Goal: Information Seeking & Learning: Learn about a topic

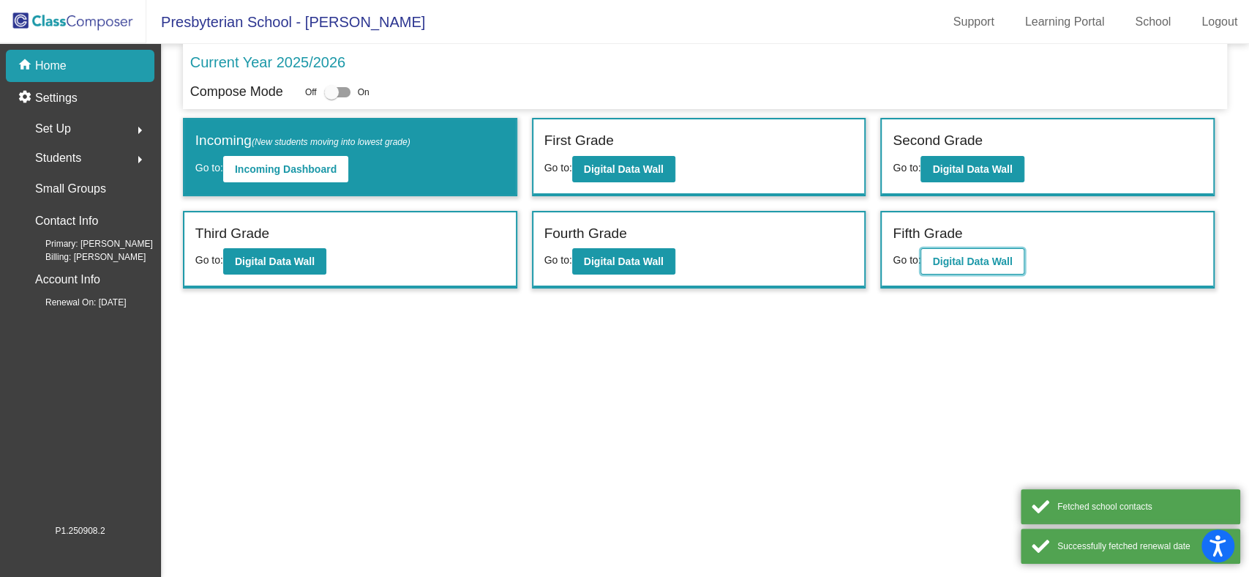
click at [974, 264] on b "Digital Data Wall" at bounding box center [972, 261] width 80 height 12
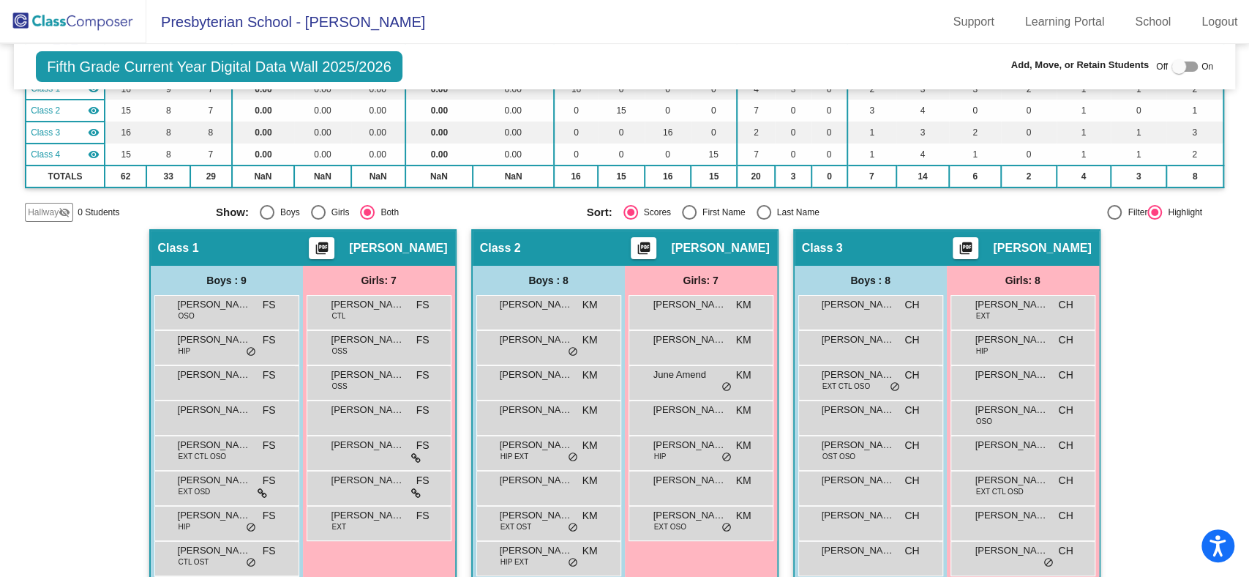
scroll to position [273, 0]
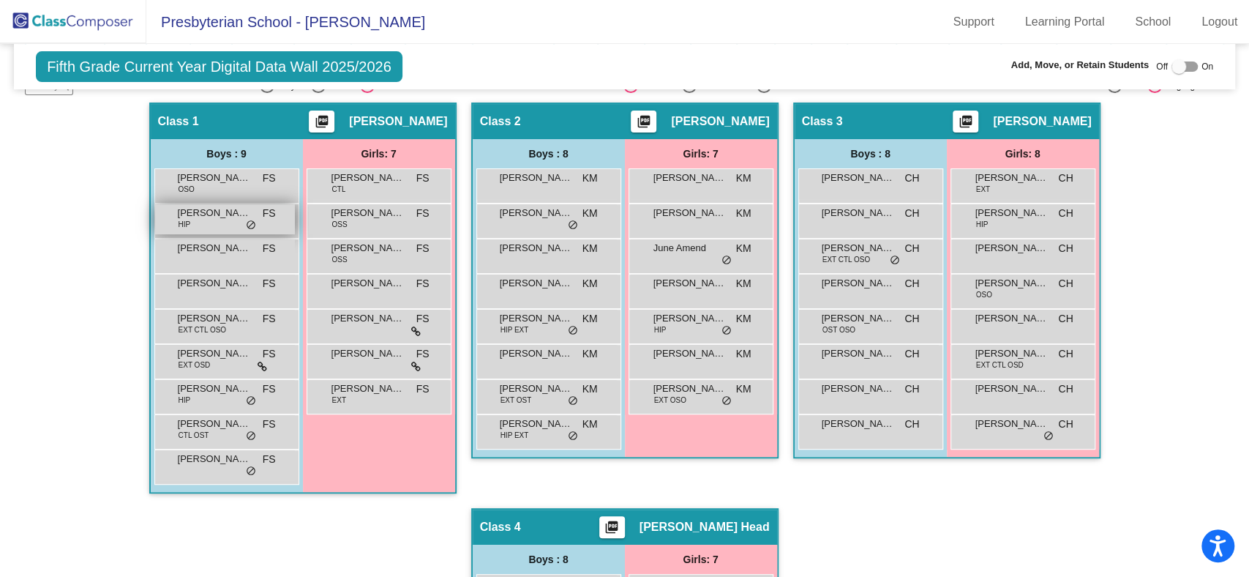
click at [203, 223] on div "[PERSON_NAME] HIP FS lock do_not_disturb_alt" at bounding box center [225, 219] width 140 height 30
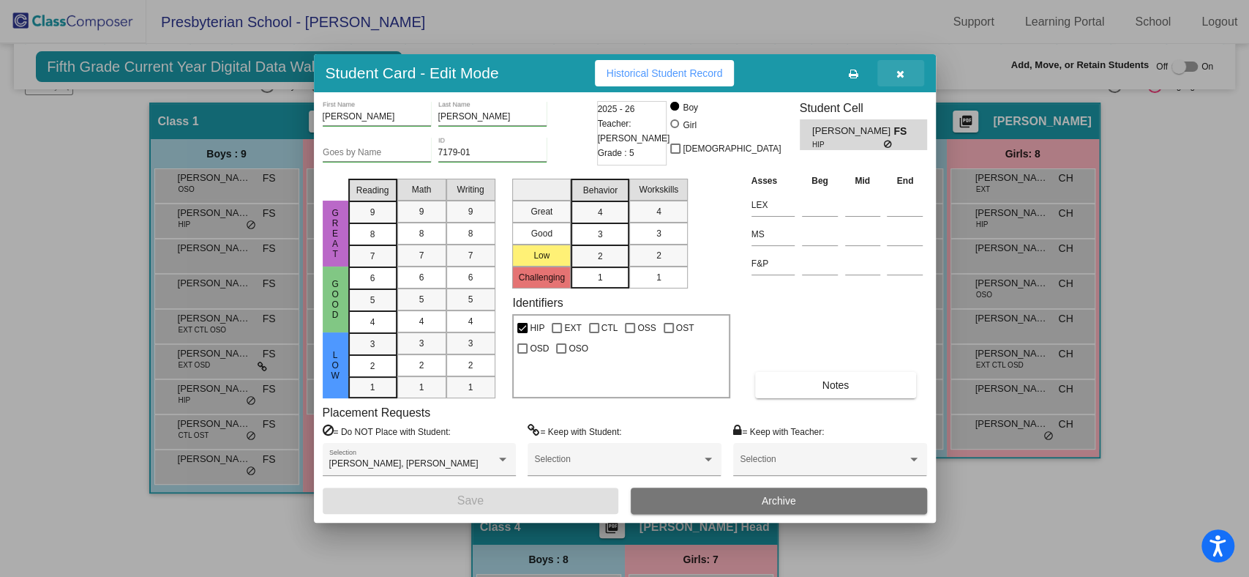
click at [895, 72] on button "button" at bounding box center [901, 73] width 47 height 26
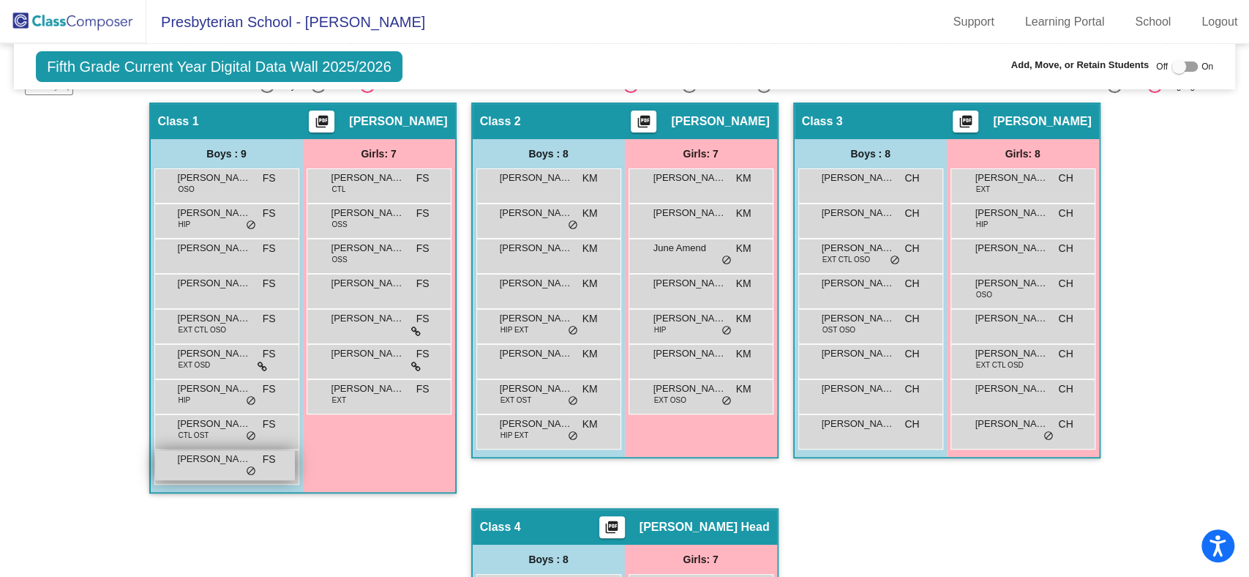
click at [200, 461] on span "[PERSON_NAME]" at bounding box center [214, 459] width 73 height 15
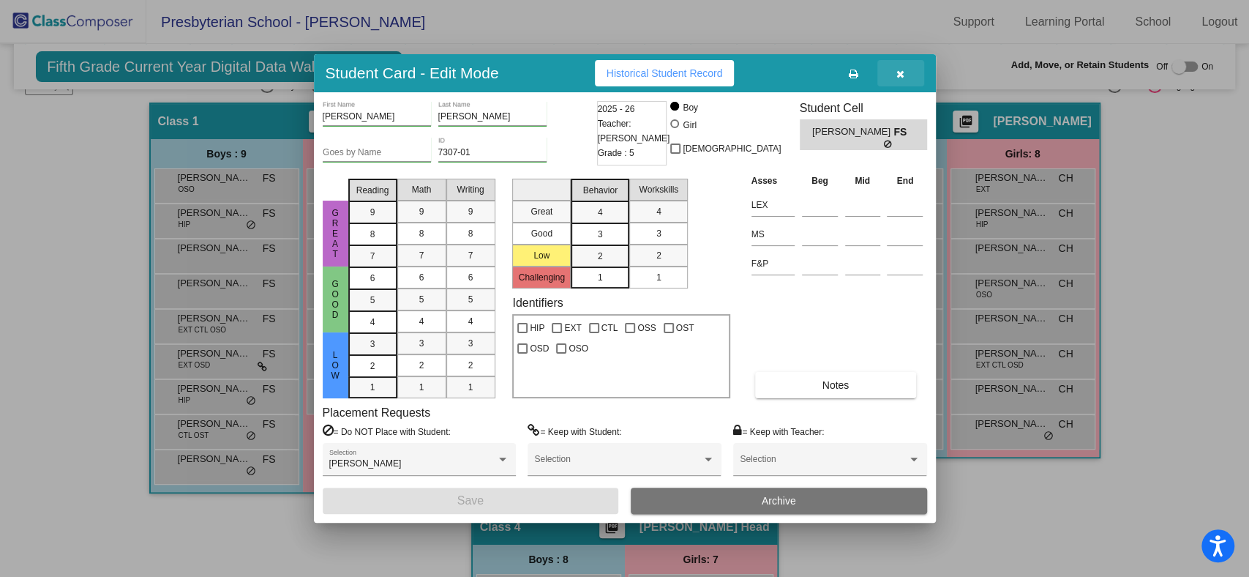
click at [902, 83] on button "button" at bounding box center [901, 73] width 47 height 26
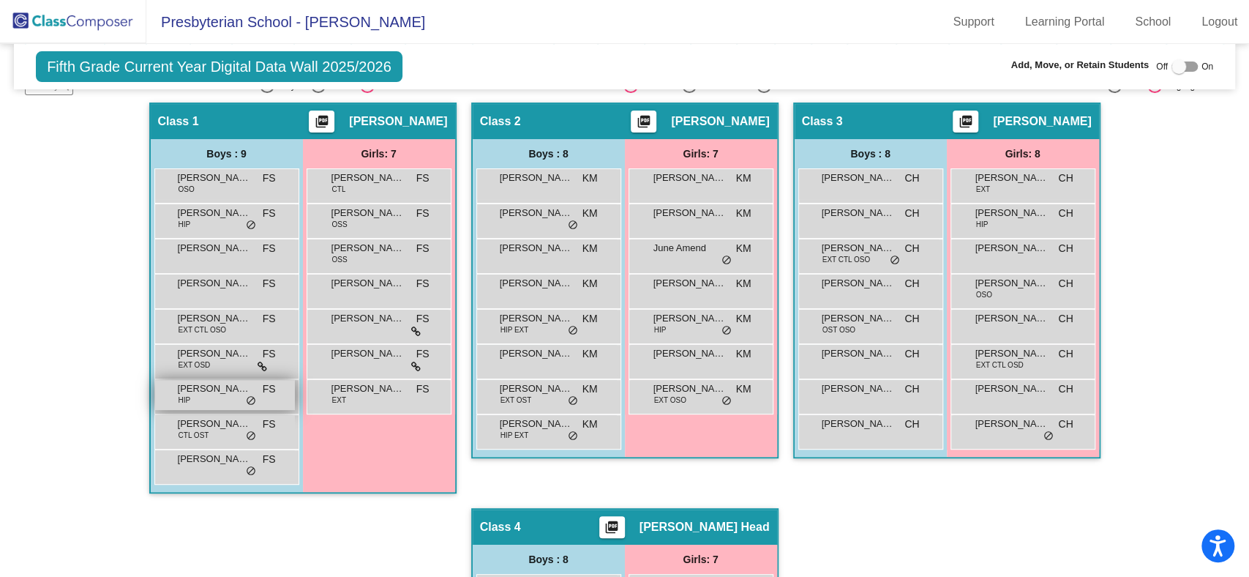
click at [212, 394] on div "[PERSON_NAME] HIP FS lock do_not_disturb_alt" at bounding box center [225, 395] width 140 height 30
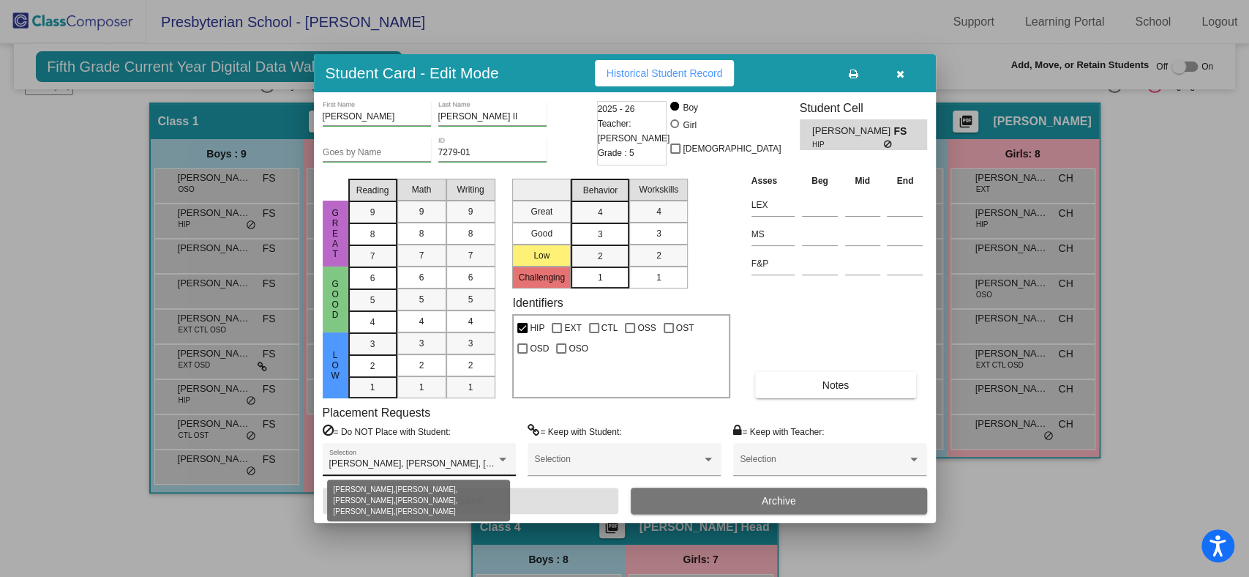
click at [502, 461] on div at bounding box center [502, 460] width 13 height 10
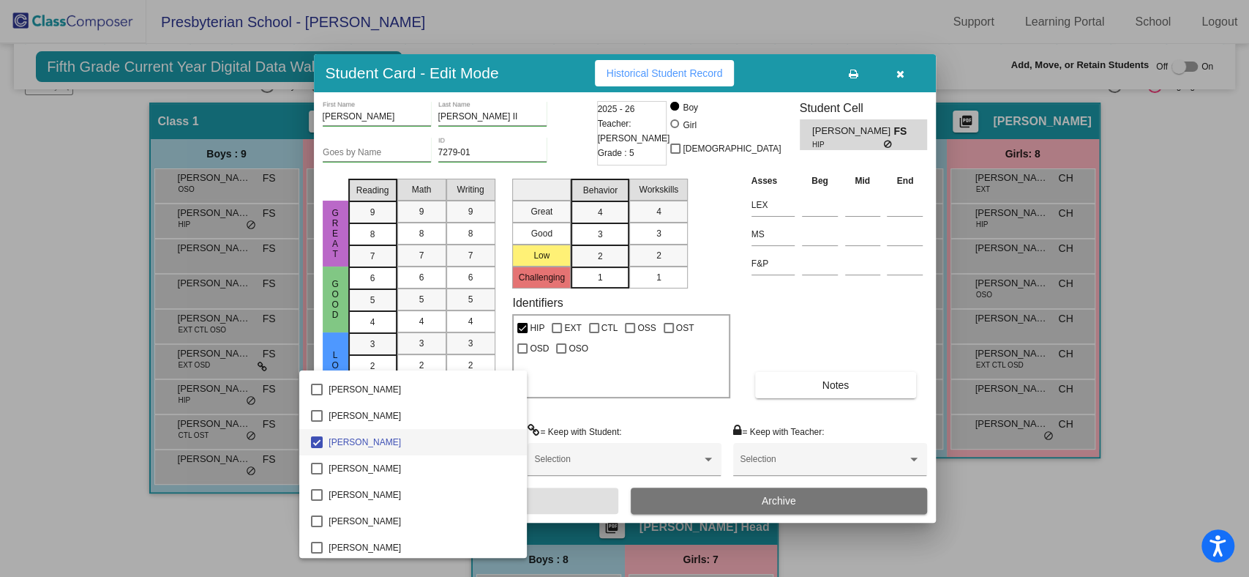
scroll to position [150, 0]
click at [894, 83] on div at bounding box center [624, 288] width 1249 height 577
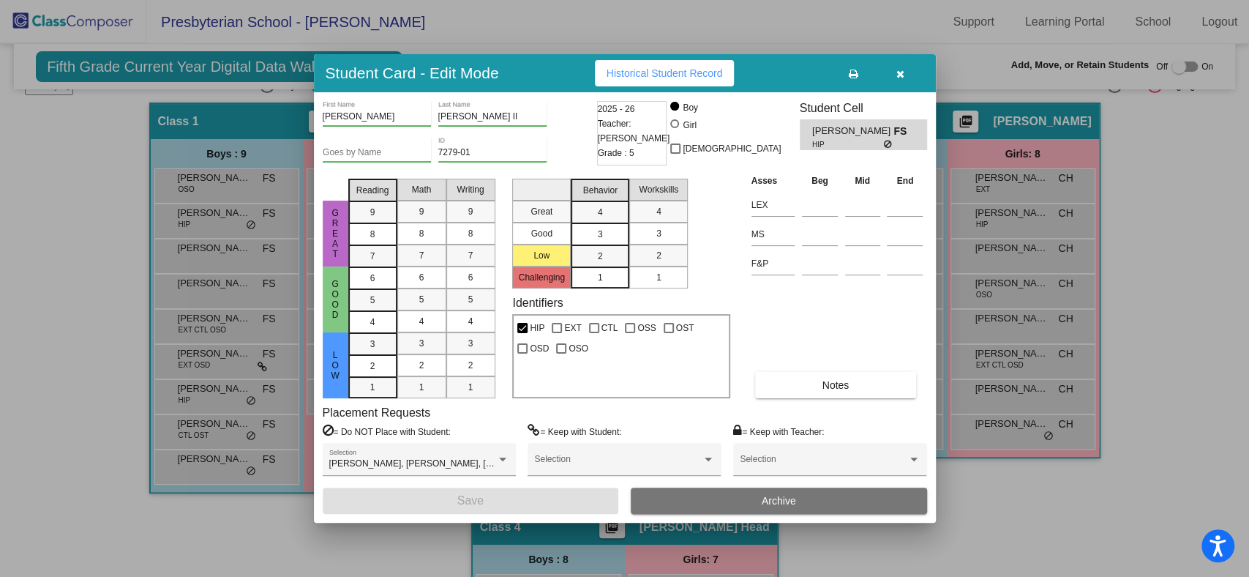
click at [899, 75] on icon "button" at bounding box center [901, 74] width 8 height 10
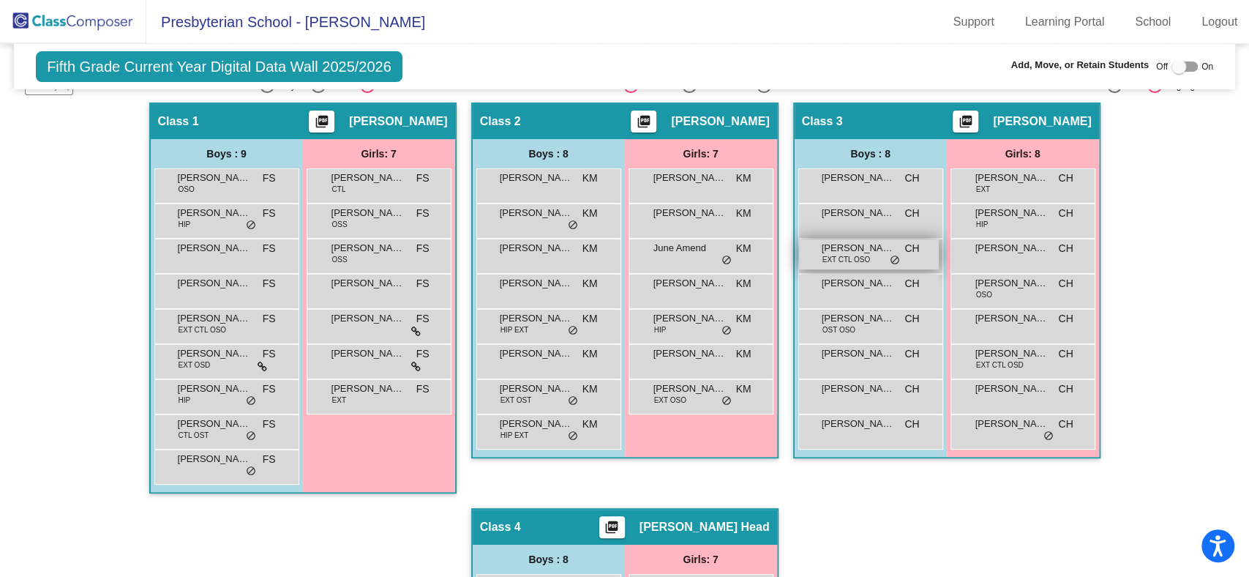
click at [862, 242] on span "[PERSON_NAME]" at bounding box center [858, 248] width 73 height 15
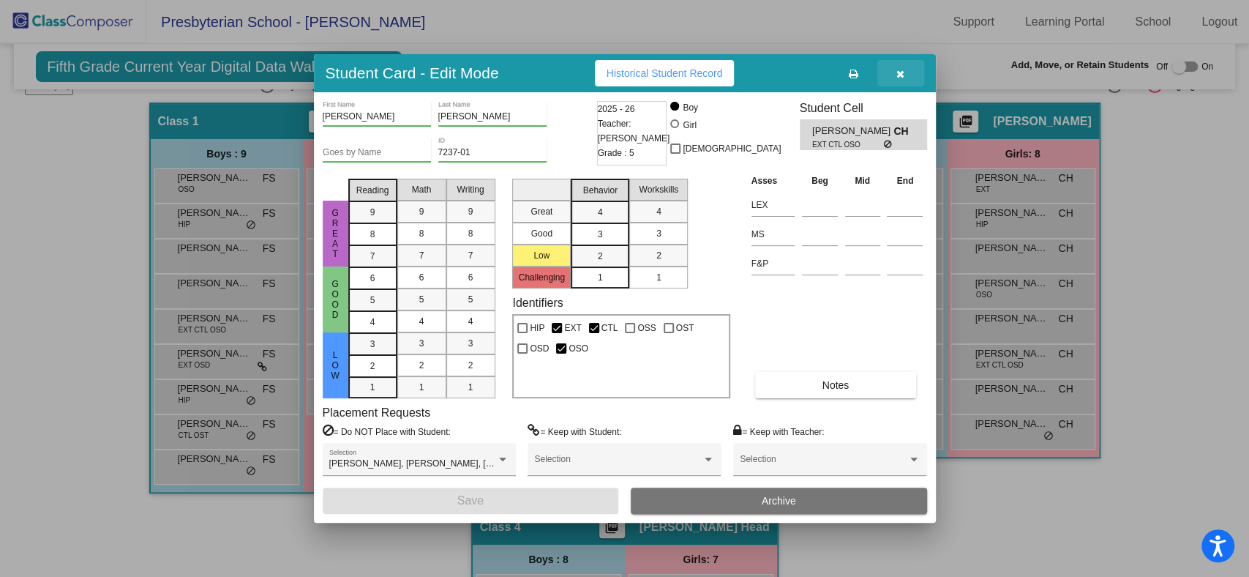
click at [897, 73] on icon "button" at bounding box center [901, 74] width 8 height 10
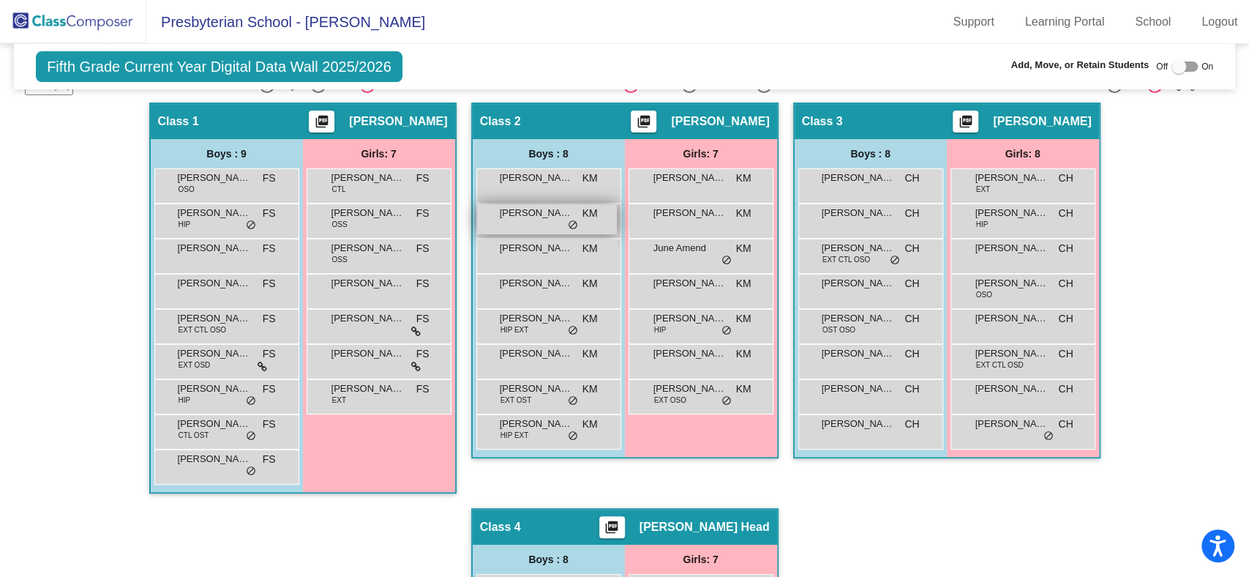
click at [543, 209] on span "[PERSON_NAME]" at bounding box center [536, 213] width 73 height 15
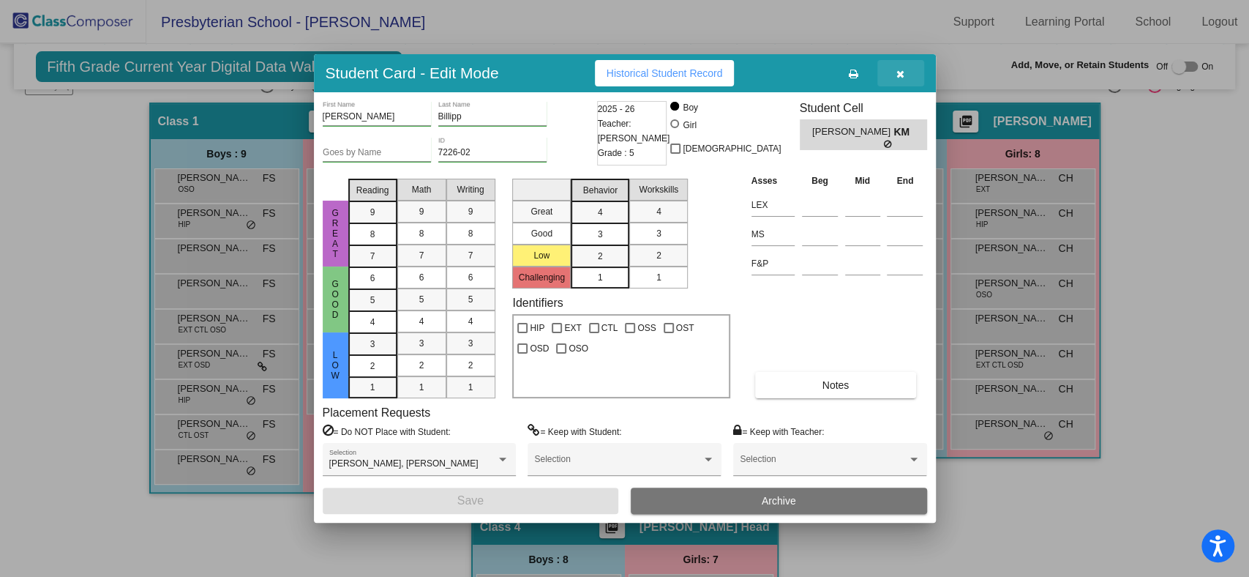
click at [899, 75] on icon "button" at bounding box center [901, 74] width 8 height 10
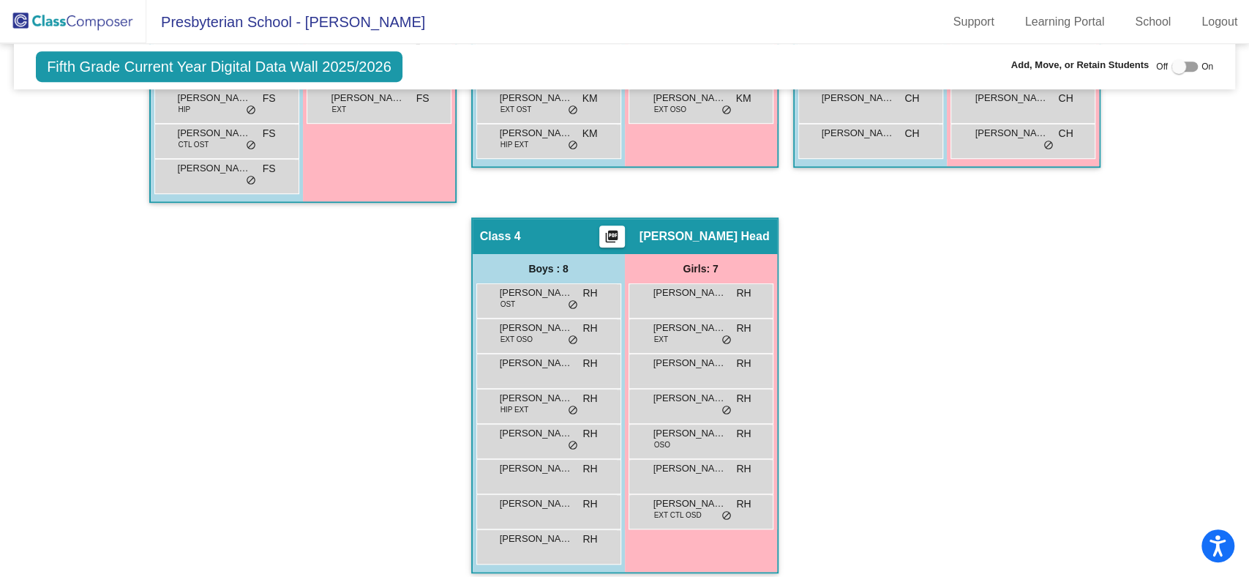
scroll to position [561, 0]
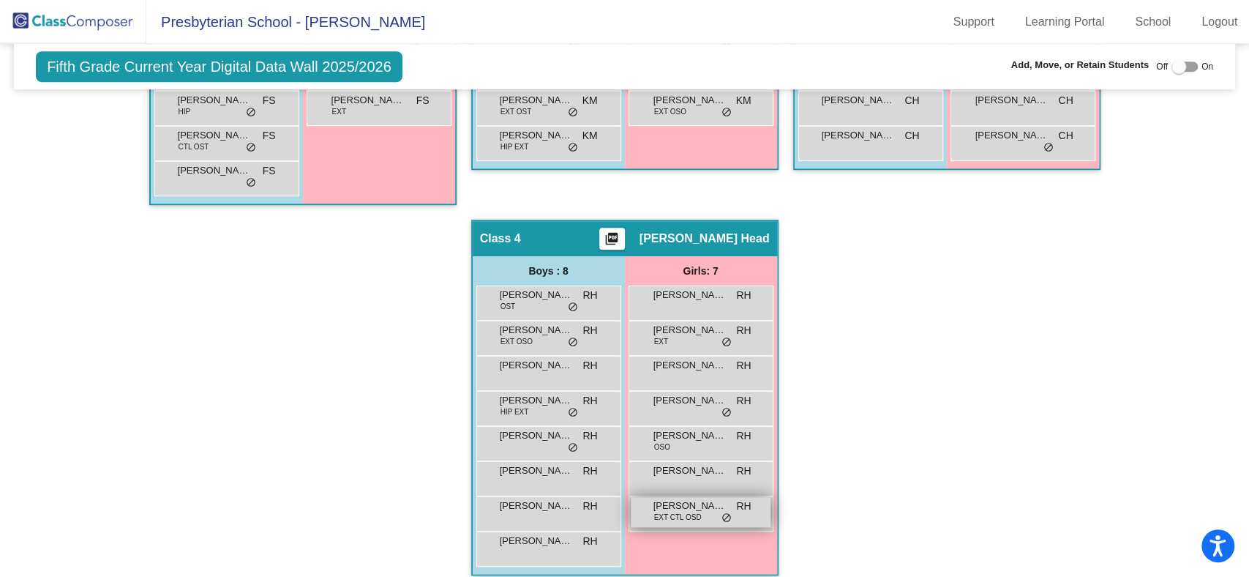
click at [705, 503] on span "[PERSON_NAME]" at bounding box center [690, 505] width 73 height 15
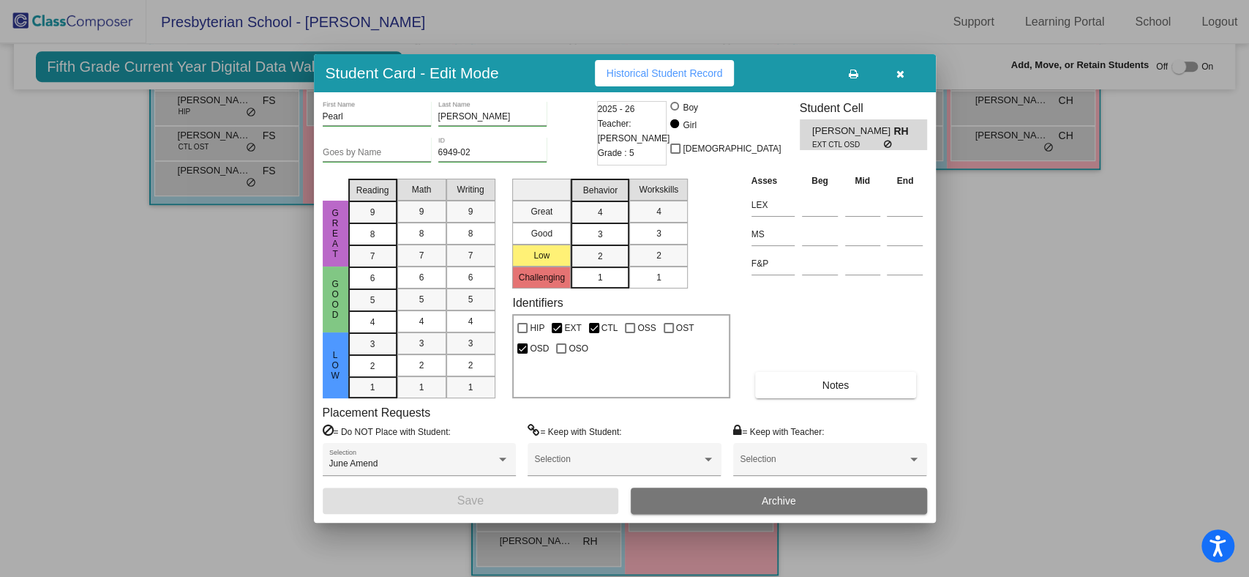
click at [904, 81] on button "button" at bounding box center [901, 73] width 47 height 26
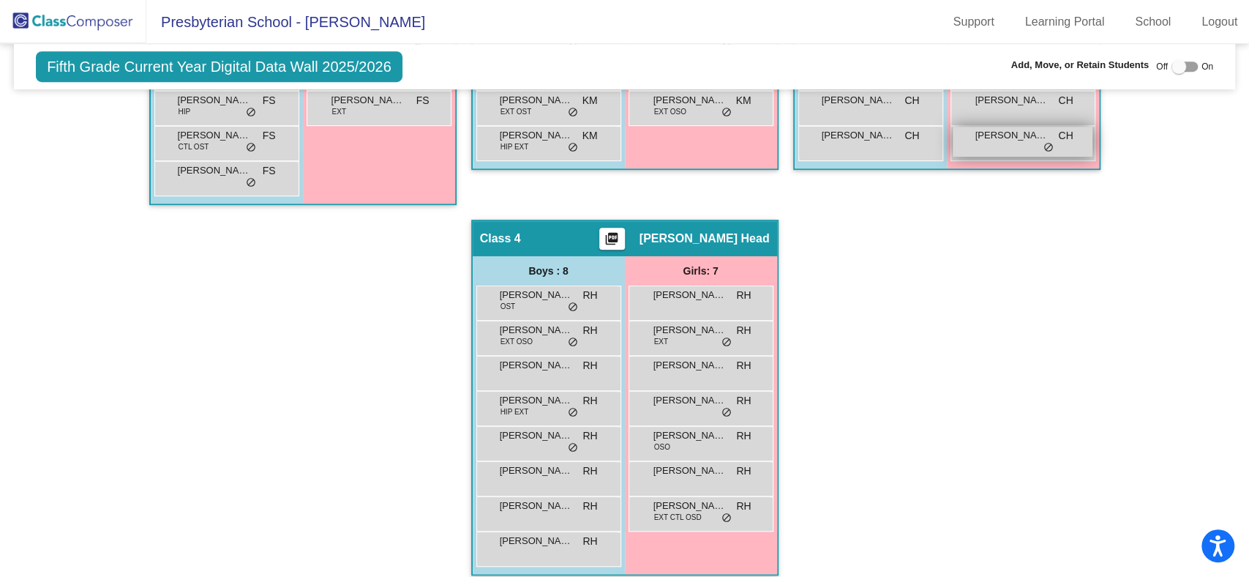
click at [1031, 152] on div "[PERSON_NAME] CH lock do_not_disturb_alt" at bounding box center [1023, 142] width 140 height 30
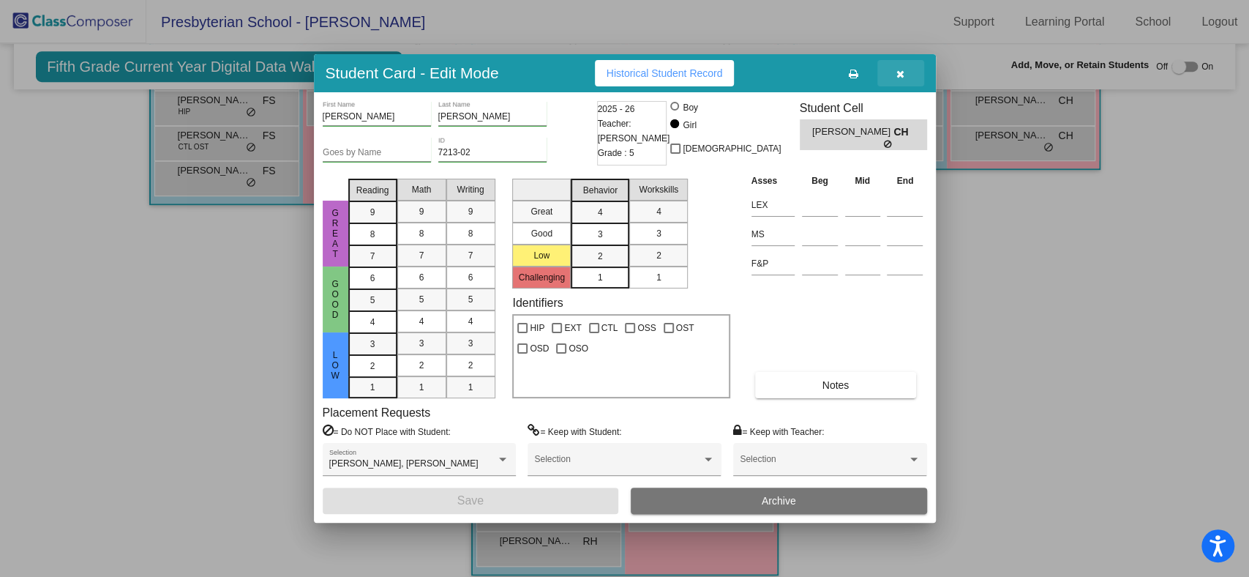
click at [899, 78] on icon "button" at bounding box center [901, 74] width 8 height 10
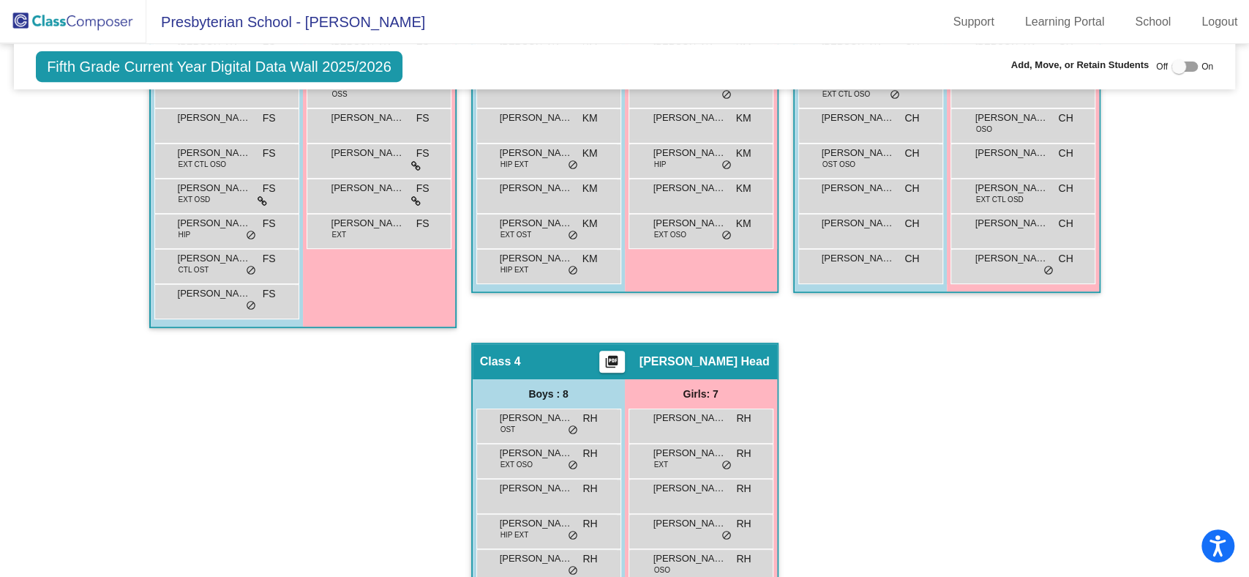
scroll to position [303, 0]
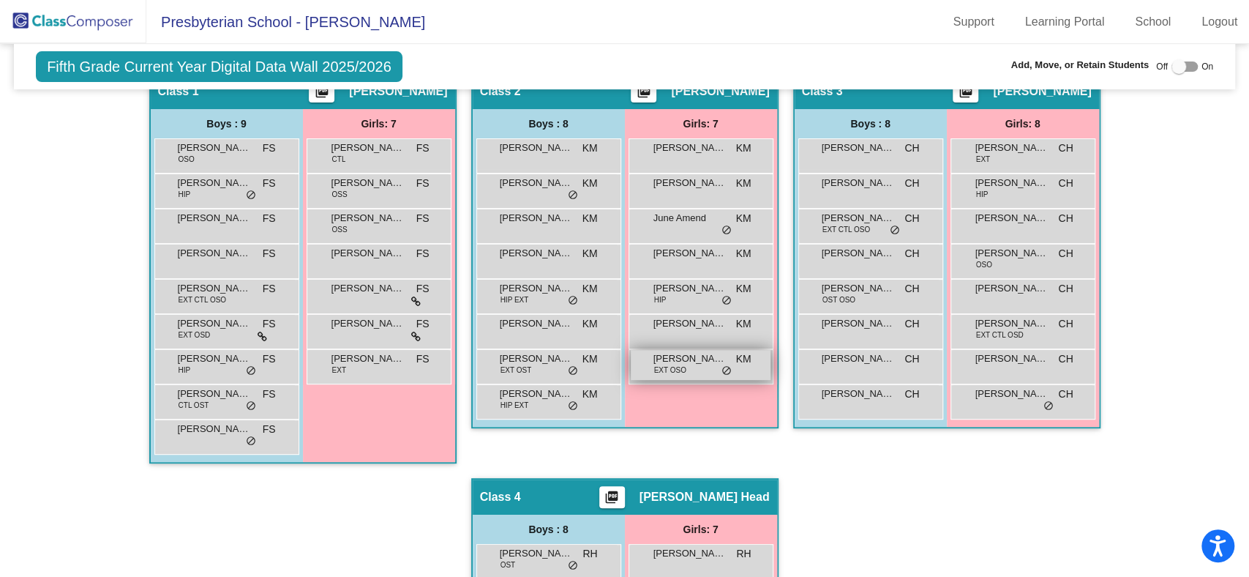
click at [699, 377] on div "[PERSON_NAME] EXT OSO KM lock do_not_disturb_alt" at bounding box center [701, 365] width 140 height 30
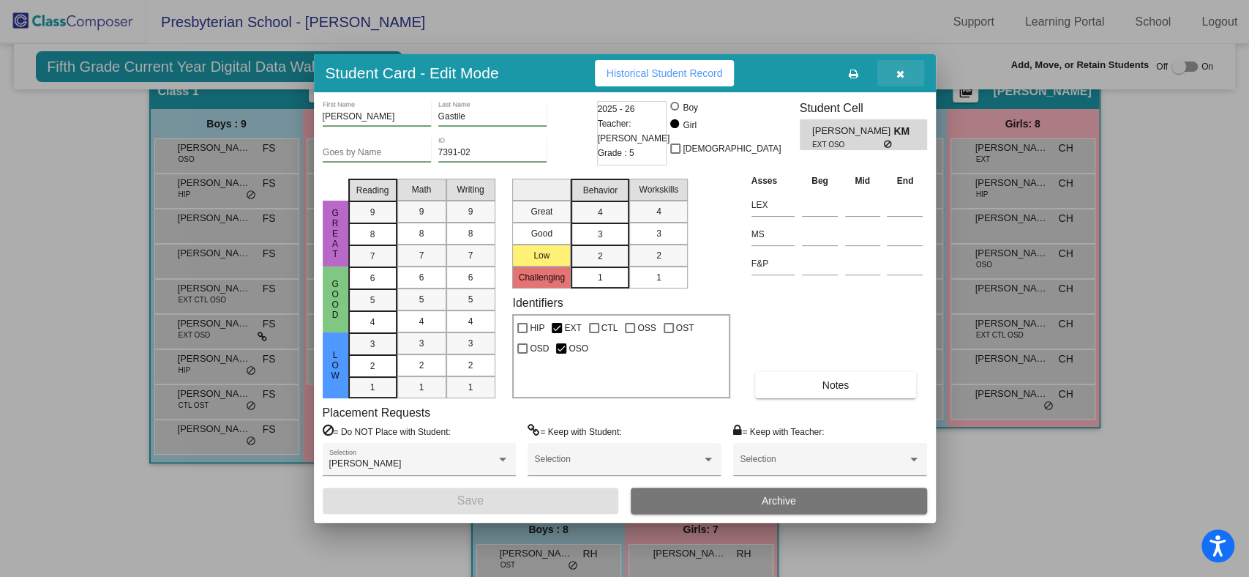
click at [906, 76] on button "button" at bounding box center [901, 73] width 47 height 26
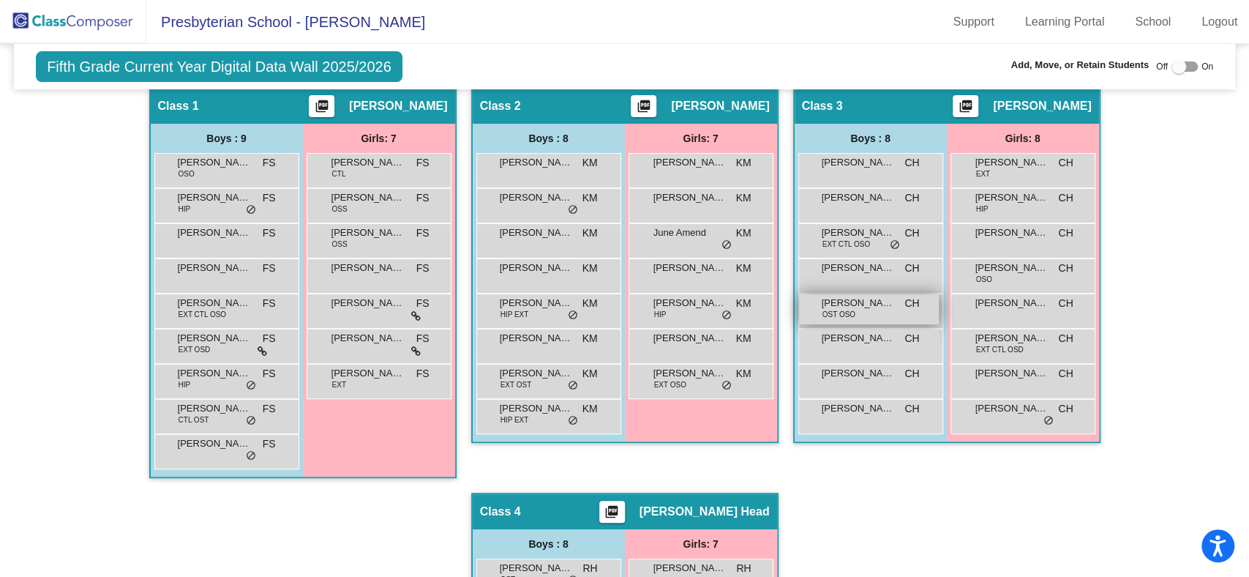
scroll to position [274, 0]
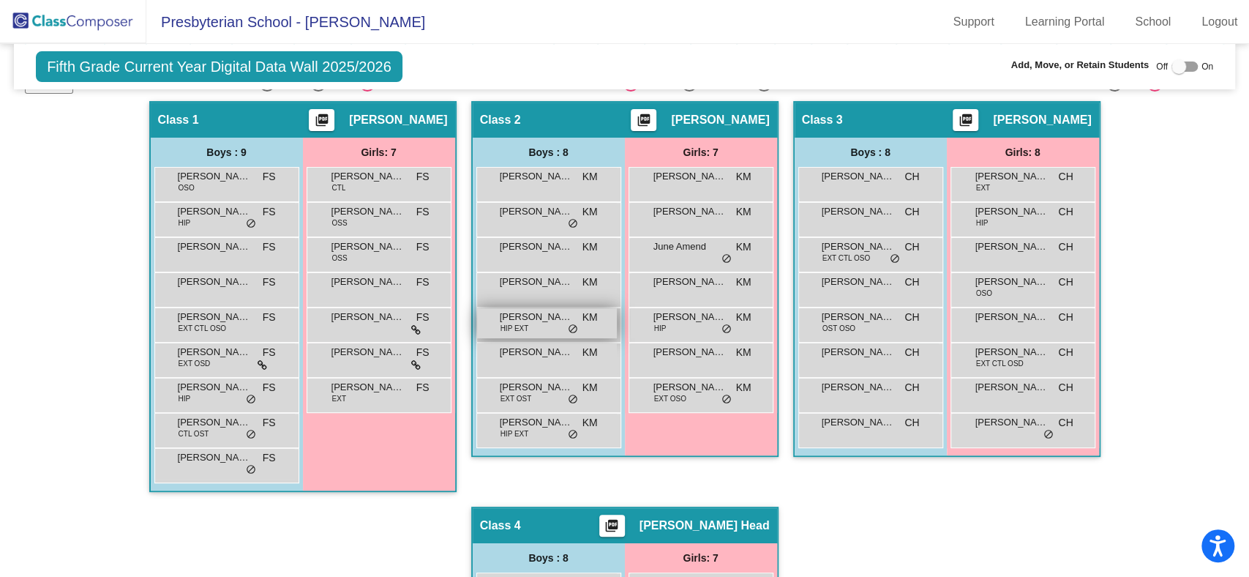
click at [551, 326] on div "[PERSON_NAME] HIP EXT KM lock do_not_disturb_alt" at bounding box center [547, 323] width 140 height 30
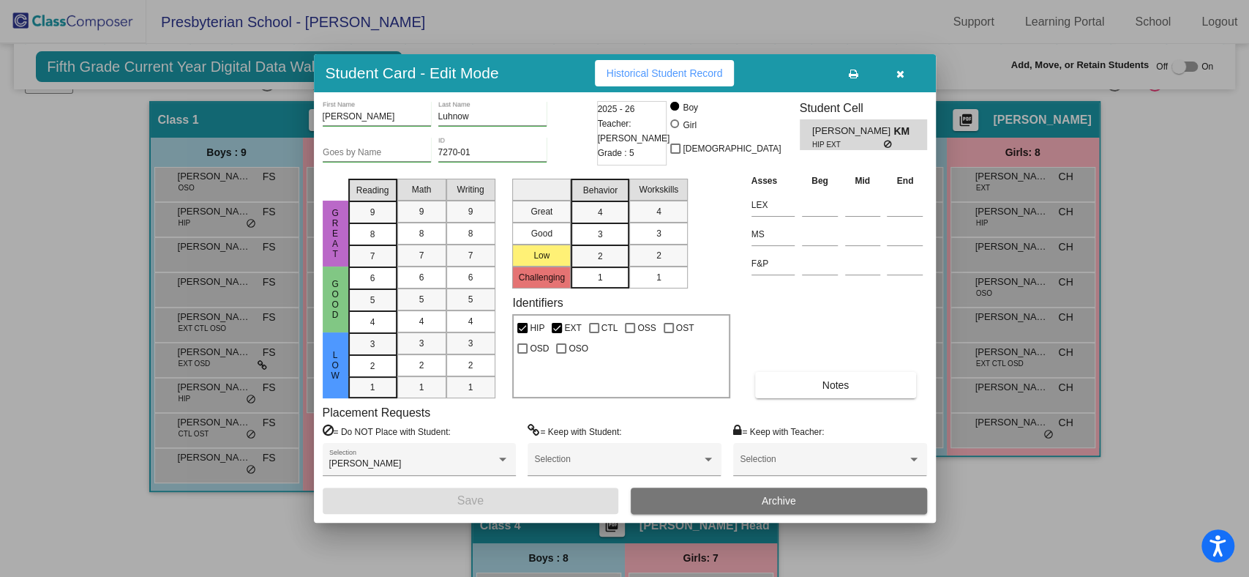
click at [898, 73] on icon "button" at bounding box center [901, 74] width 8 height 10
